Goal: Information Seeking & Learning: Find specific page/section

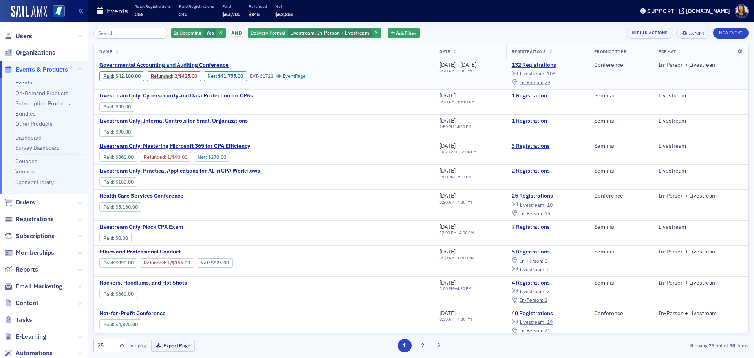
click at [538, 82] on span "In-Person :" at bounding box center [532, 82] width 24 height 6
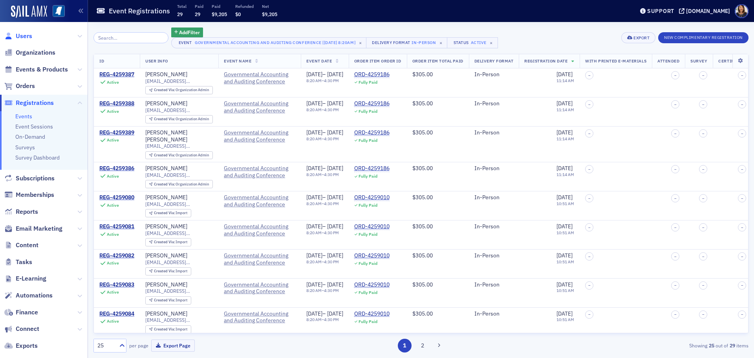
click at [24, 40] on span "Users" at bounding box center [24, 36] width 16 height 9
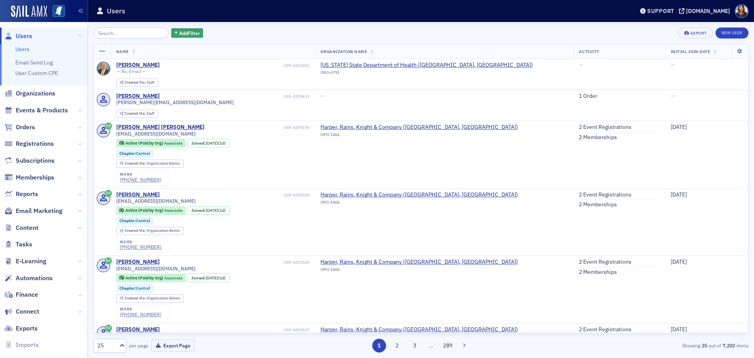
click at [26, 37] on span "Users" at bounding box center [24, 36] width 16 height 9
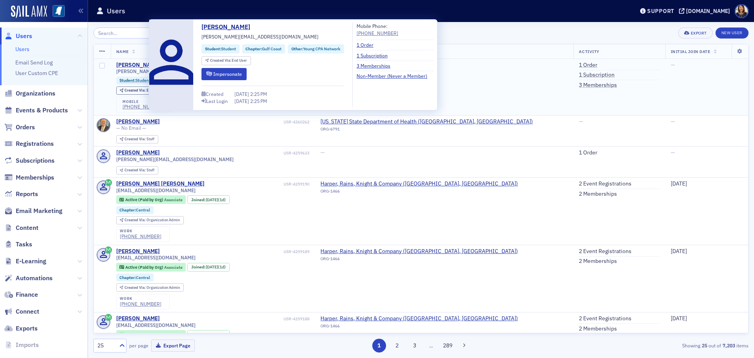
click at [136, 65] on div "[PERSON_NAME]" at bounding box center [138, 65] width 44 height 7
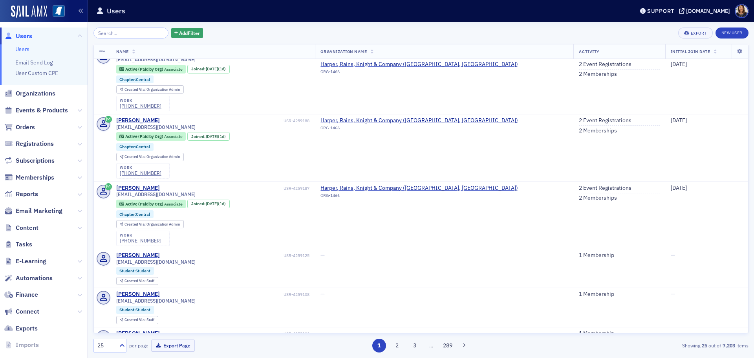
scroll to position [206, 0]
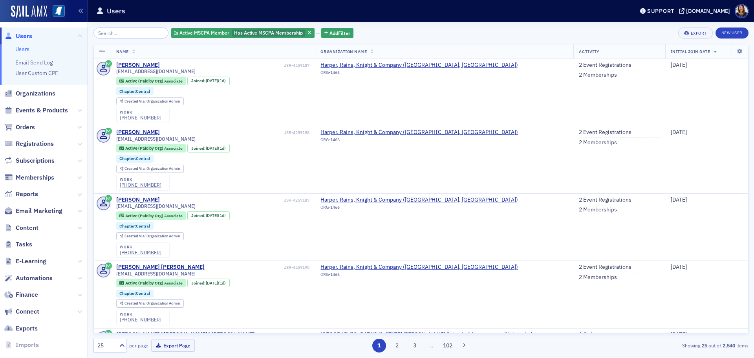
click at [22, 34] on span "Users" at bounding box center [24, 36] width 16 height 9
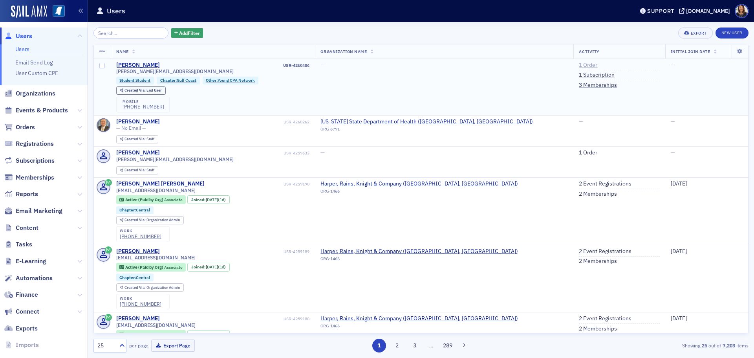
click at [579, 63] on link "1 Order" at bounding box center [588, 65] width 18 height 7
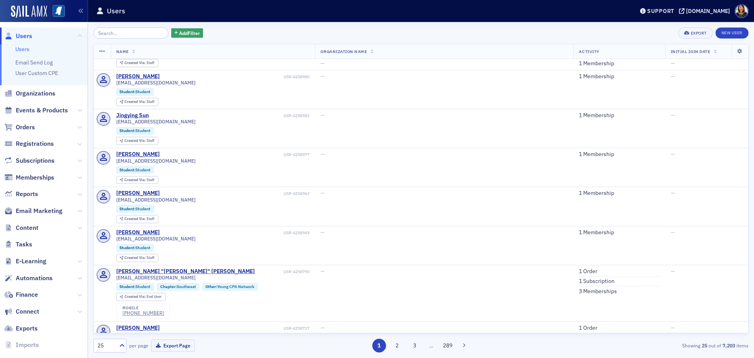
scroll to position [773, 0]
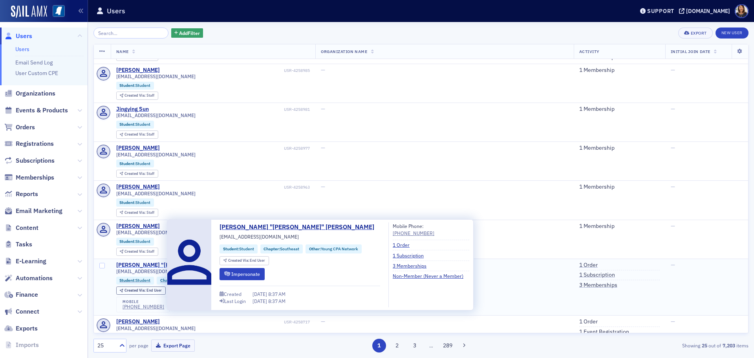
click at [143, 265] on div "[PERSON_NAME] "[PERSON_NAME]" [PERSON_NAME]" at bounding box center [185, 264] width 139 height 7
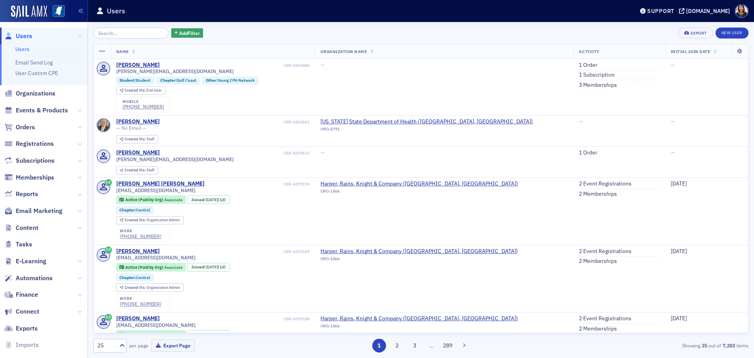
click at [26, 35] on span "Users" at bounding box center [24, 36] width 16 height 9
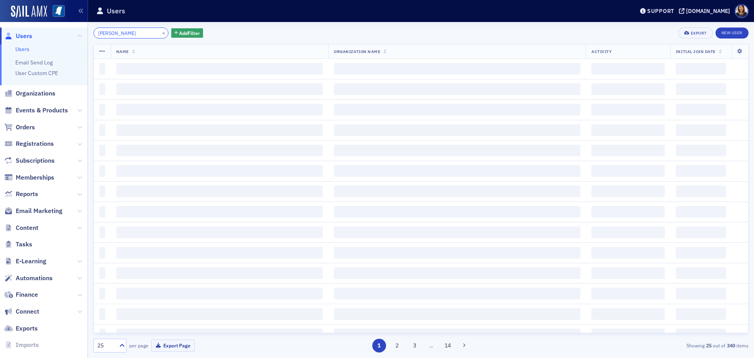
type input "[PERSON_NAME]"
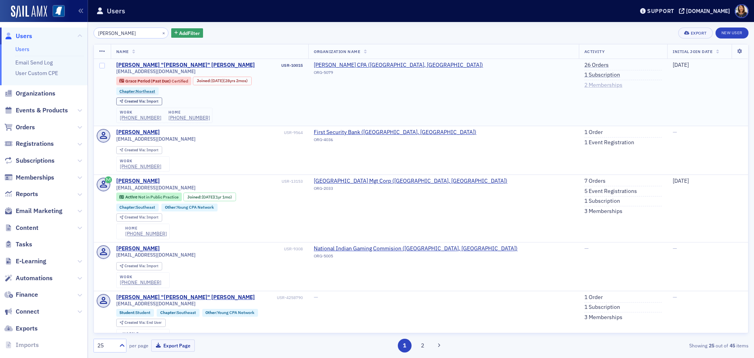
click at [584, 86] on link "2 Memberships" at bounding box center [603, 85] width 38 height 7
click at [584, 63] on link "26 Orders" at bounding box center [596, 65] width 24 height 7
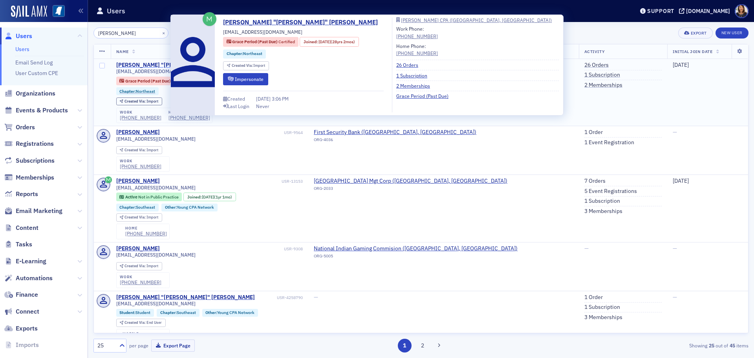
click at [150, 65] on div "[PERSON_NAME] "[PERSON_NAME]" [PERSON_NAME]" at bounding box center [185, 65] width 139 height 7
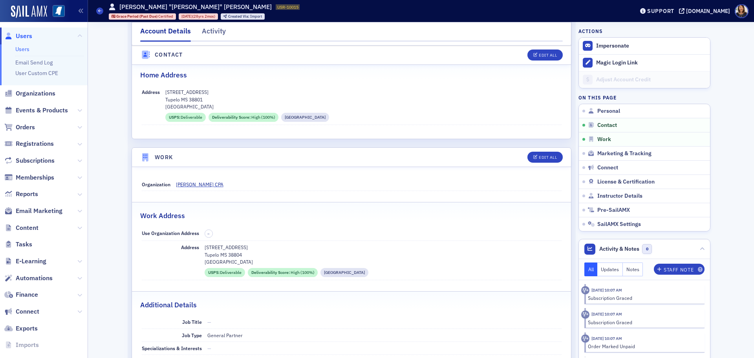
scroll to position [376, 0]
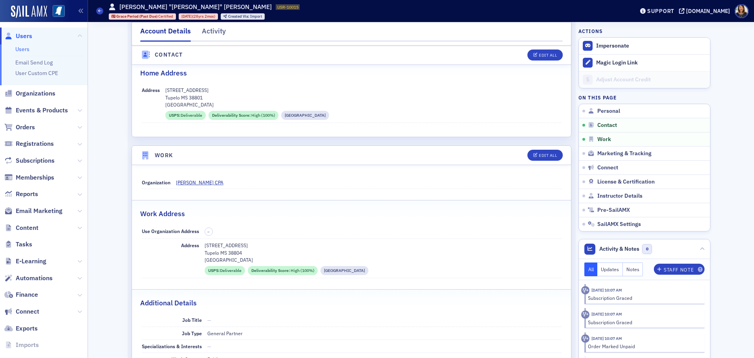
click at [29, 35] on span "Users" at bounding box center [24, 36] width 16 height 9
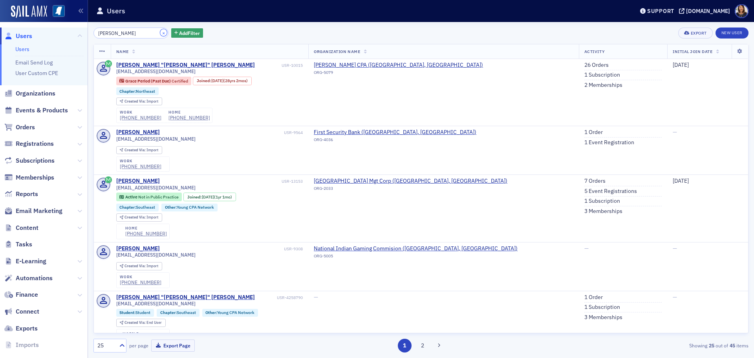
click at [160, 33] on button "×" at bounding box center [163, 32] width 7 height 7
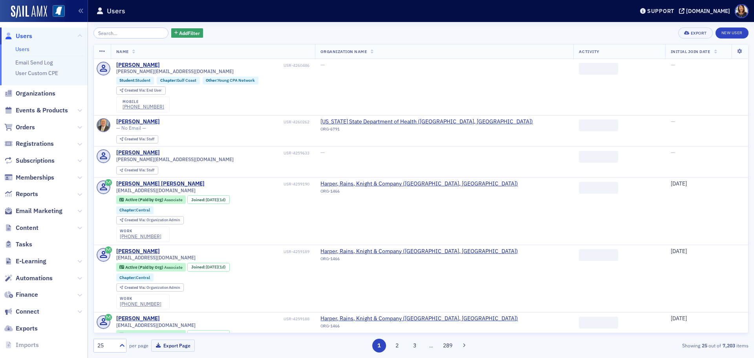
click at [20, 34] on span "Users" at bounding box center [24, 36] width 16 height 9
